Goal: Transaction & Acquisition: Book appointment/travel/reservation

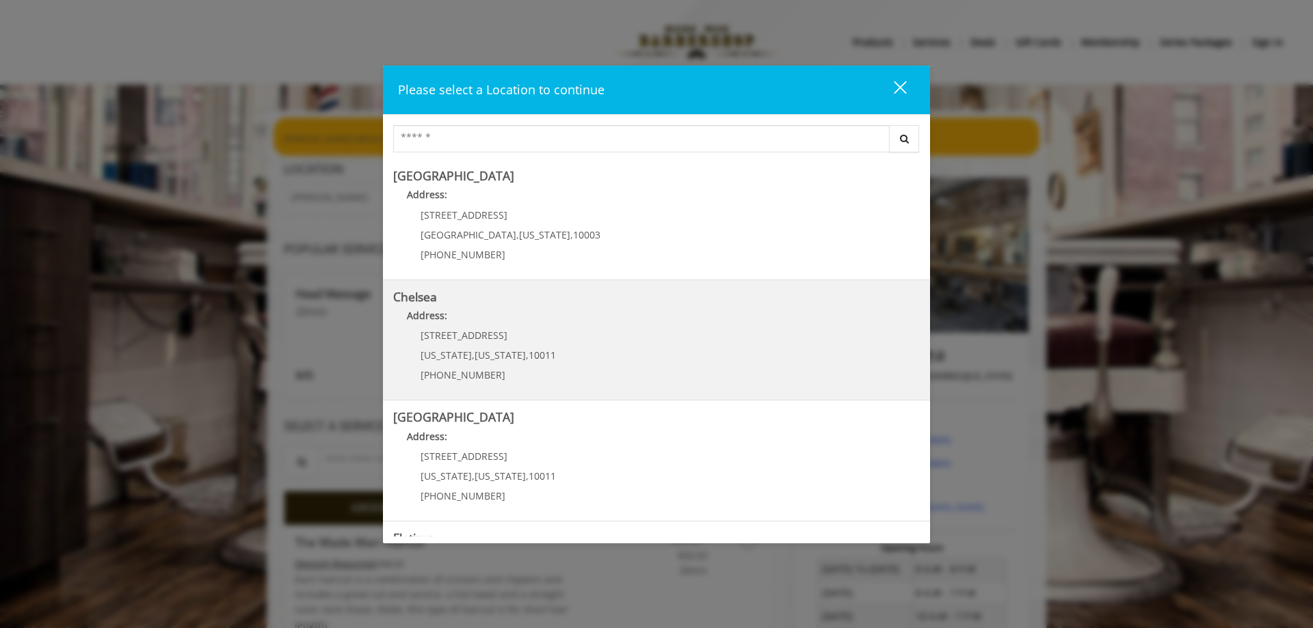
click at [499, 359] on span "[US_STATE]" at bounding box center [499, 355] width 51 height 13
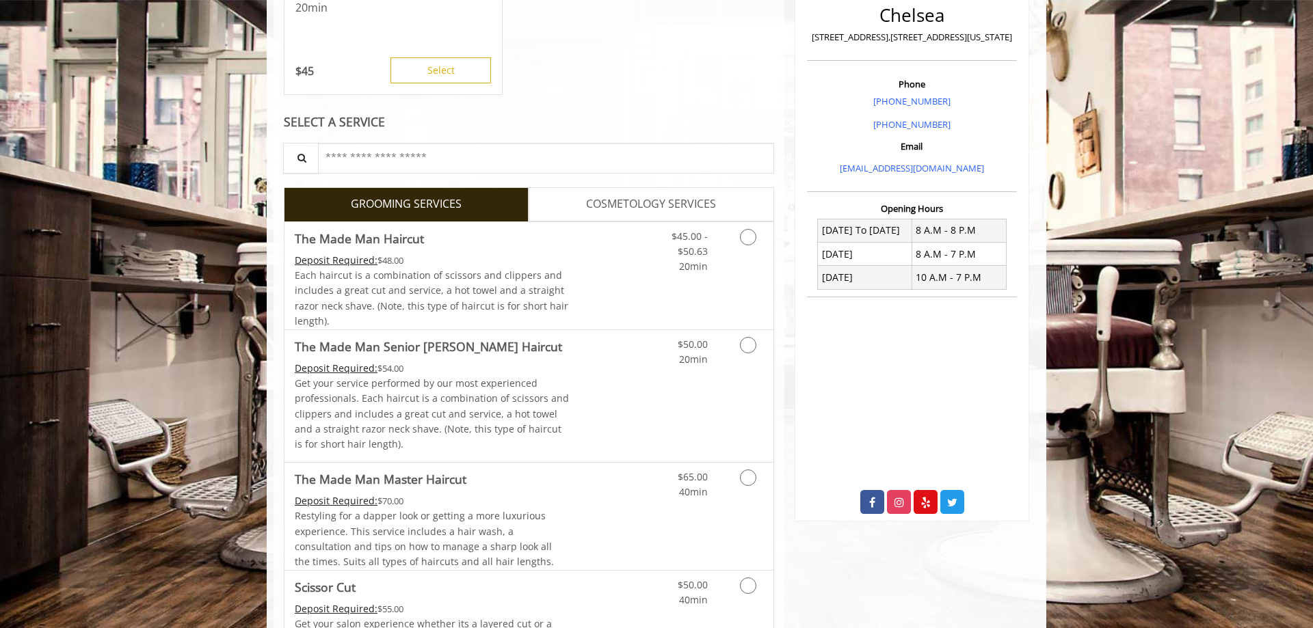
scroll to position [349, 0]
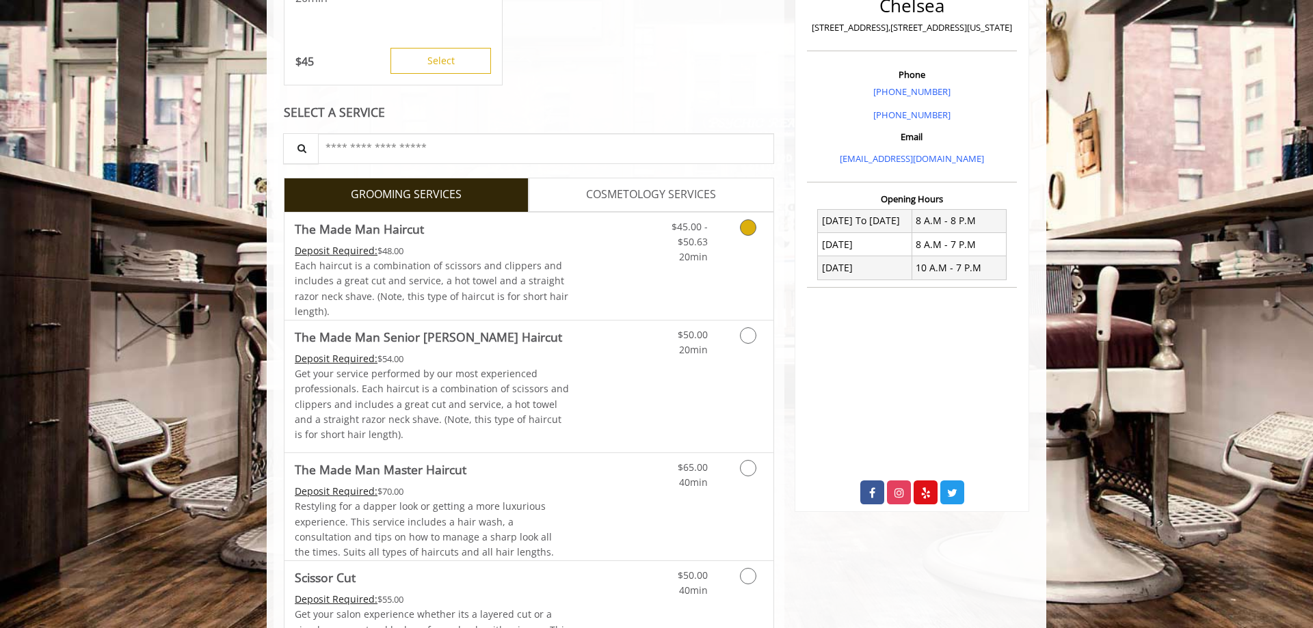
click at [735, 230] on link "Grooming services" at bounding box center [745, 239] width 35 height 53
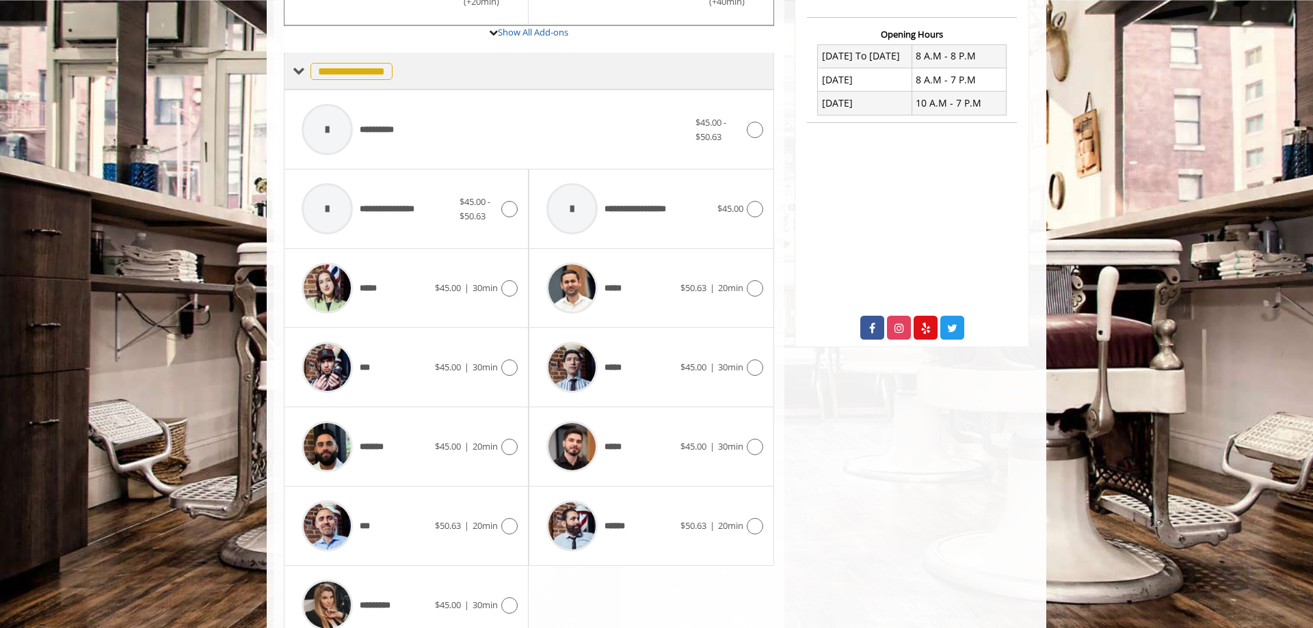
scroll to position [579, 0]
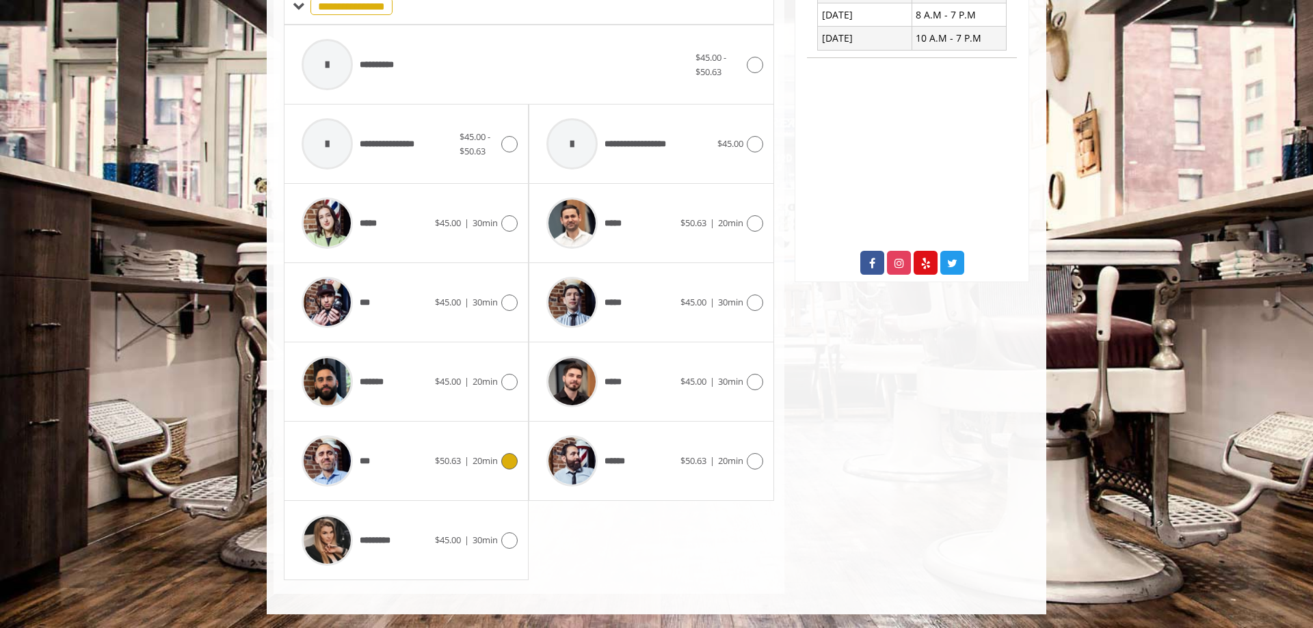
click at [409, 458] on div "***" at bounding box center [365, 461] width 140 height 65
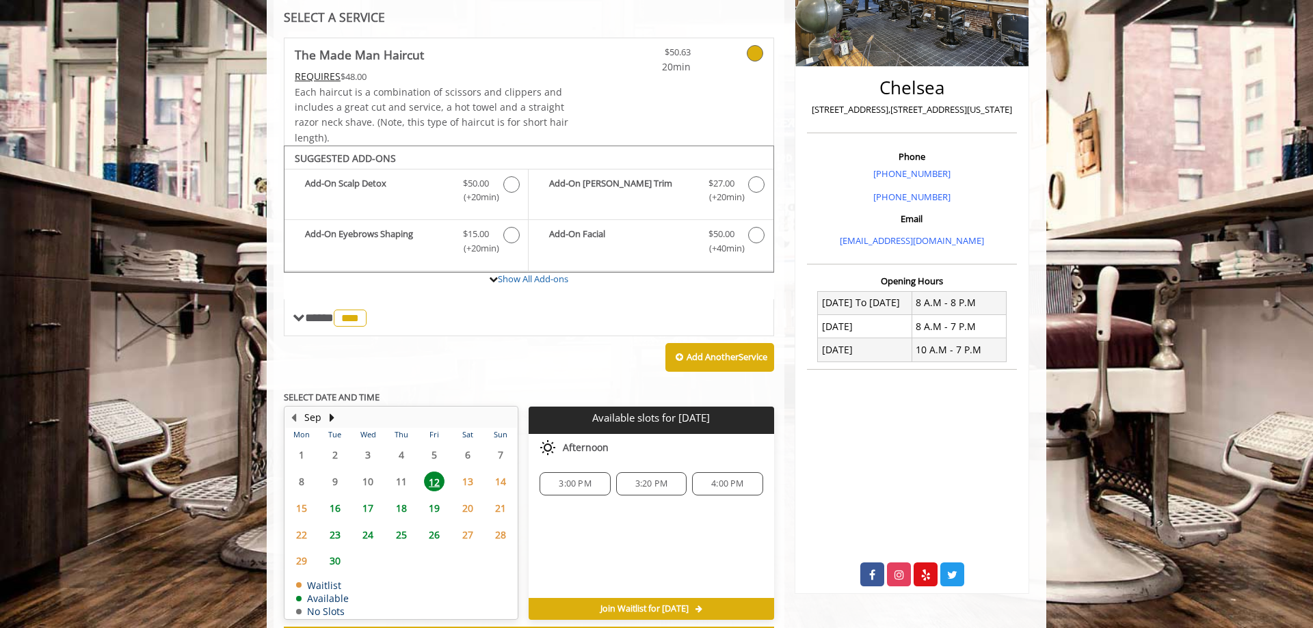
scroll to position [326, 0]
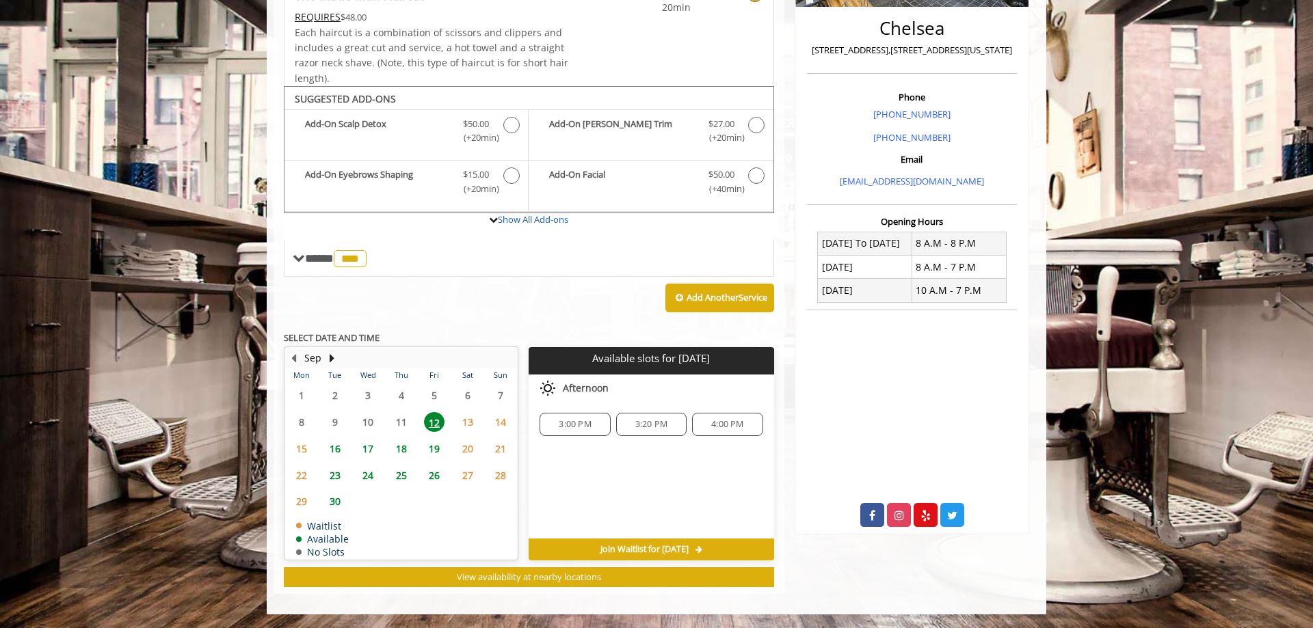
click at [367, 448] on span "17" at bounding box center [368, 449] width 21 height 20
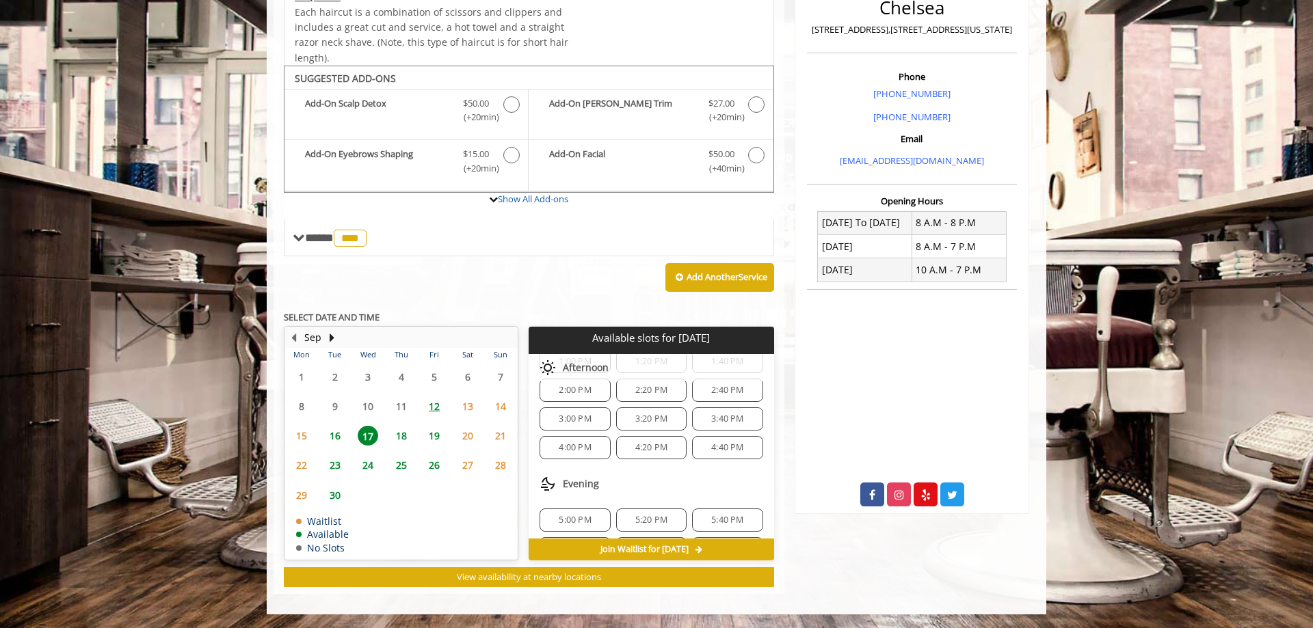
scroll to position [148, 0]
